Goal: Transaction & Acquisition: Purchase product/service

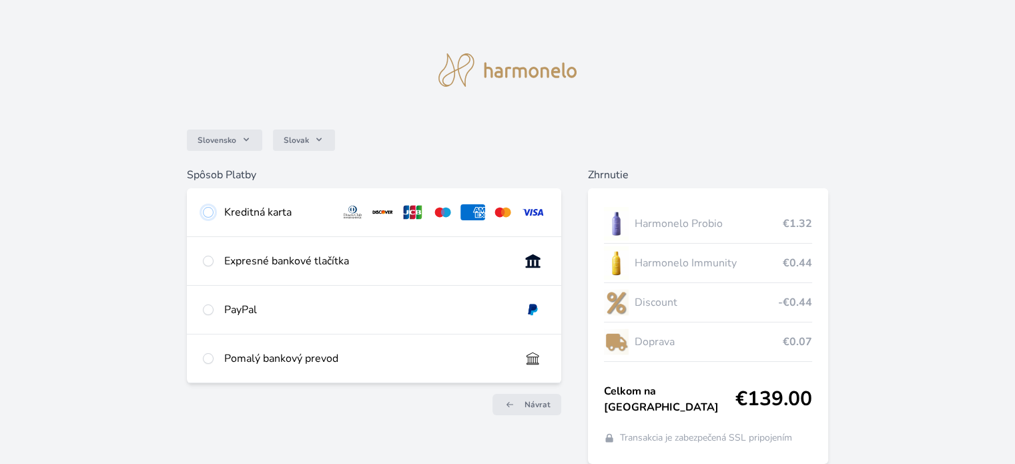
click at [206, 214] on input "radio" at bounding box center [208, 212] width 11 height 11
radio input "true"
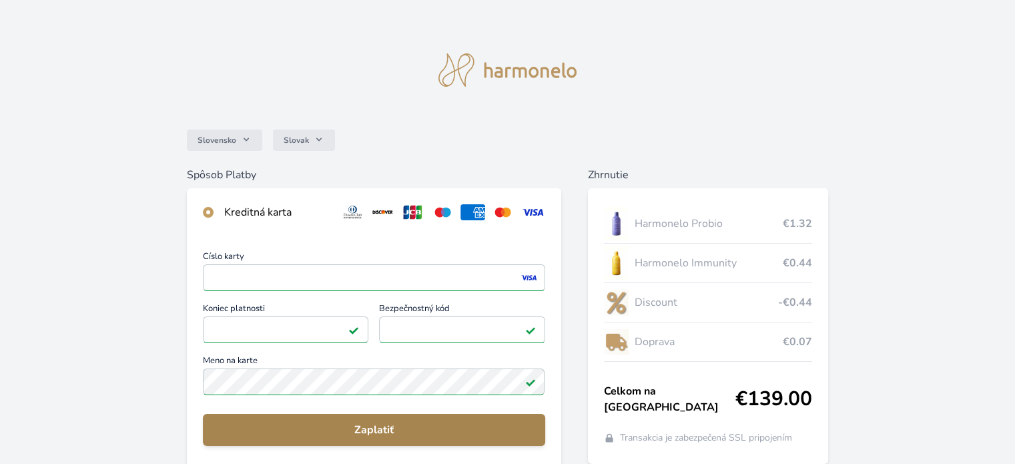
click at [443, 431] on span "Zaplatiť" at bounding box center [374, 430] width 320 height 16
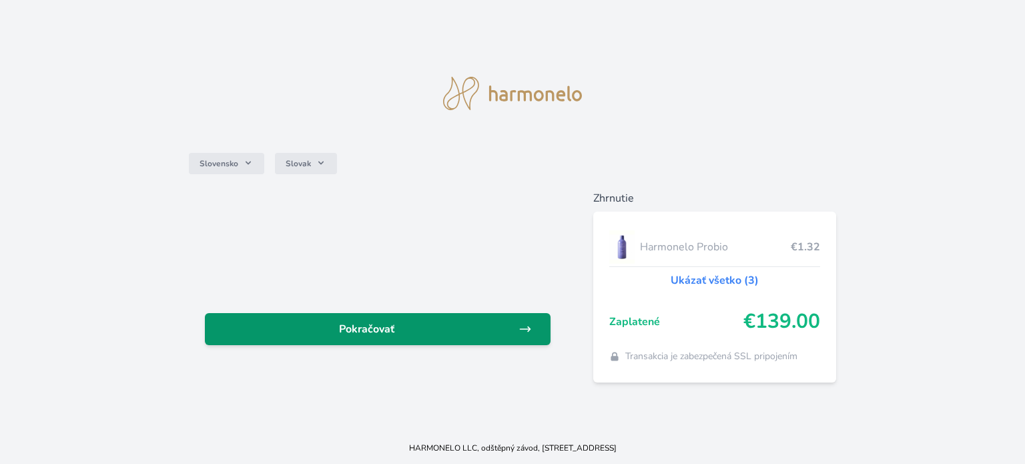
click at [441, 324] on span "Pokračovať" at bounding box center [367, 329] width 303 height 16
